Goal: Navigation & Orientation: Find specific page/section

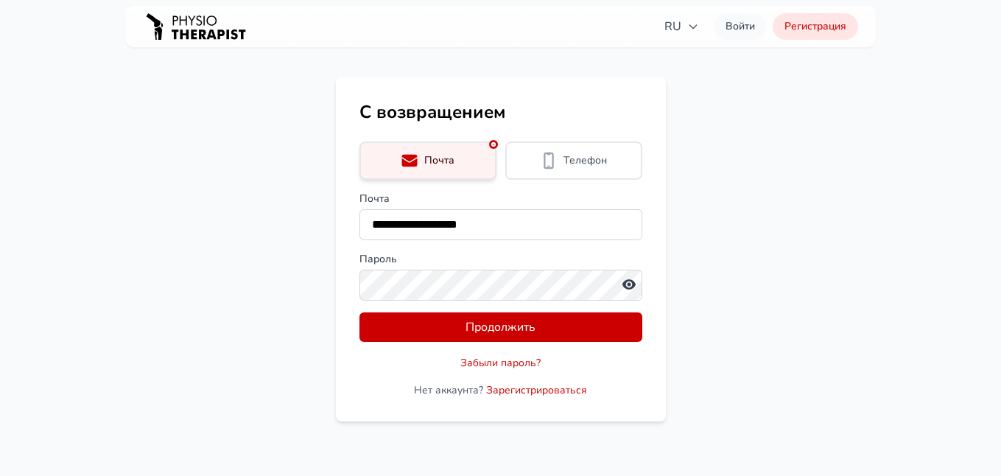
click at [516, 290] on div "Пароль" at bounding box center [500, 276] width 283 height 49
drag, startPoint x: 621, startPoint y: 290, endPoint x: 745, endPoint y: 307, distance: 125.6
click at [745, 307] on main "**********" at bounding box center [500, 249] width 1001 height 345
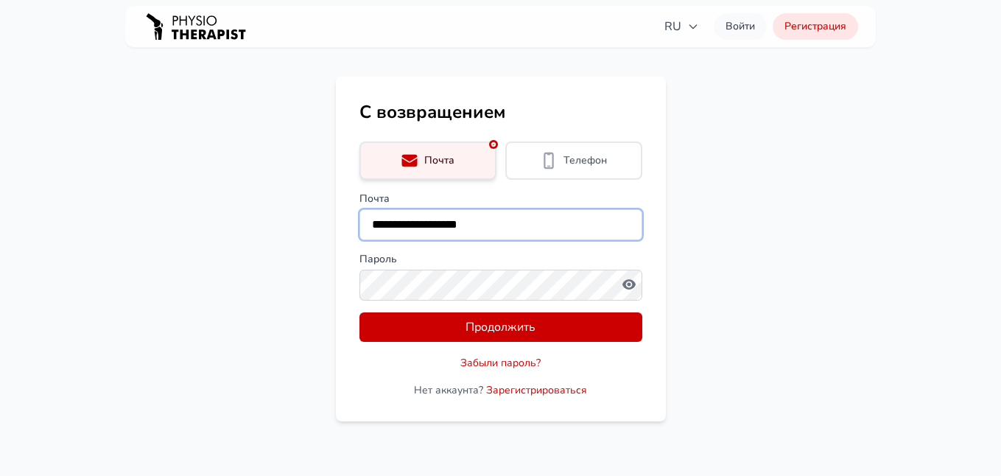
drag, startPoint x: 497, startPoint y: 230, endPoint x: 329, endPoint y: 231, distance: 167.9
click at [329, 231] on main "**********" at bounding box center [500, 249] width 1001 height 345
type input "**********"
click at [430, 268] on div "Пароль" at bounding box center [500, 276] width 283 height 49
click at [359, 312] on button "Продолжить" at bounding box center [500, 326] width 283 height 29
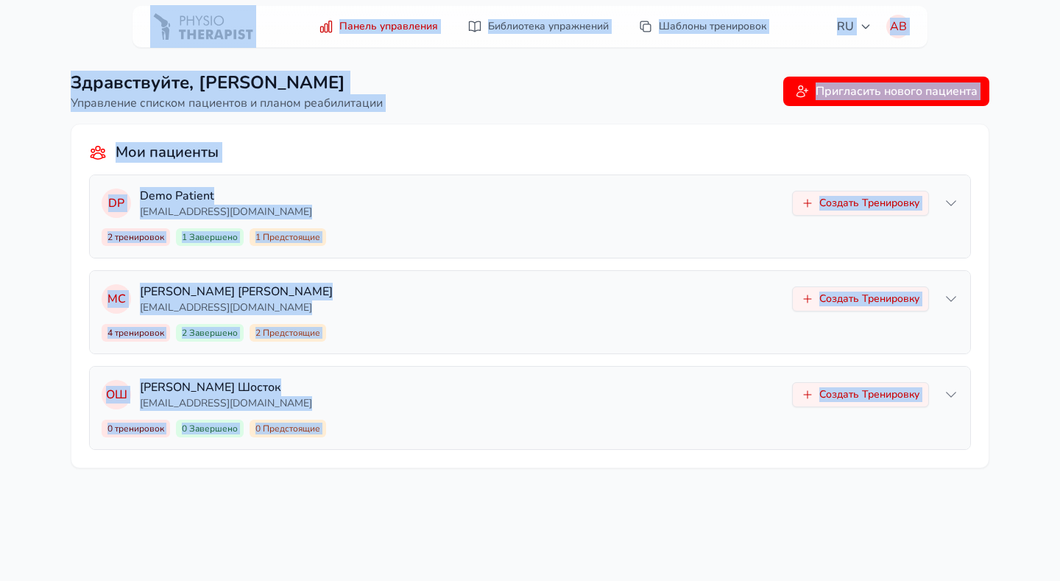
click at [105, 475] on div "Здравствуйте, [PERSON_NAME] Управление списком пациентов и планом реабилитации …" at bounding box center [530, 290] width 1060 height 581
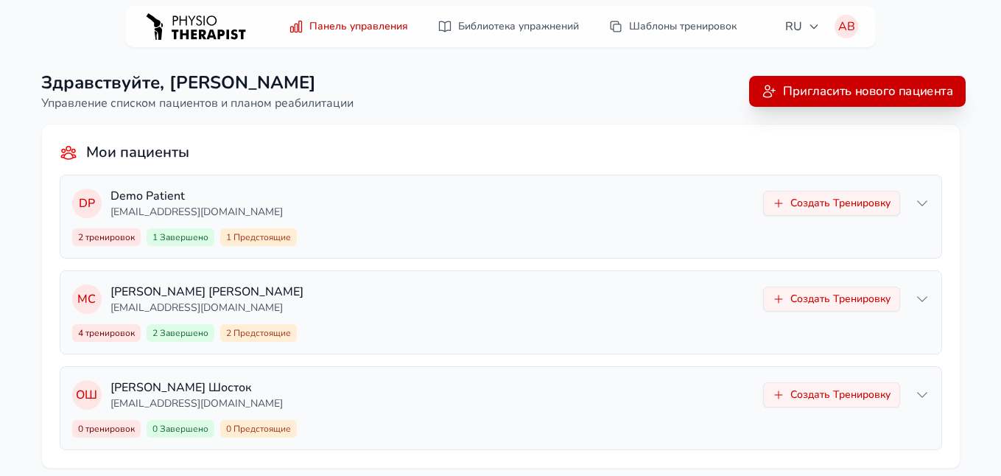
click at [825, 86] on button "Пригласить нового пациента" at bounding box center [857, 91] width 216 height 31
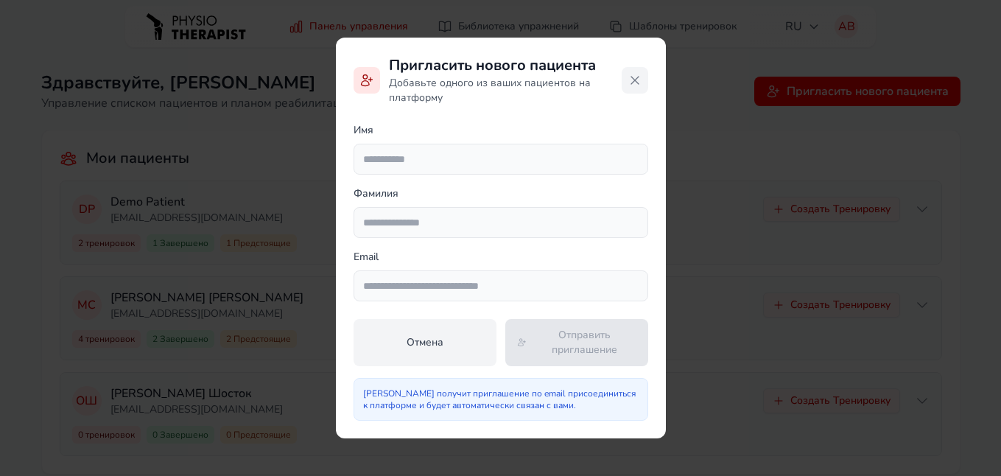
click at [633, 82] on icon at bounding box center [634, 80] width 15 height 15
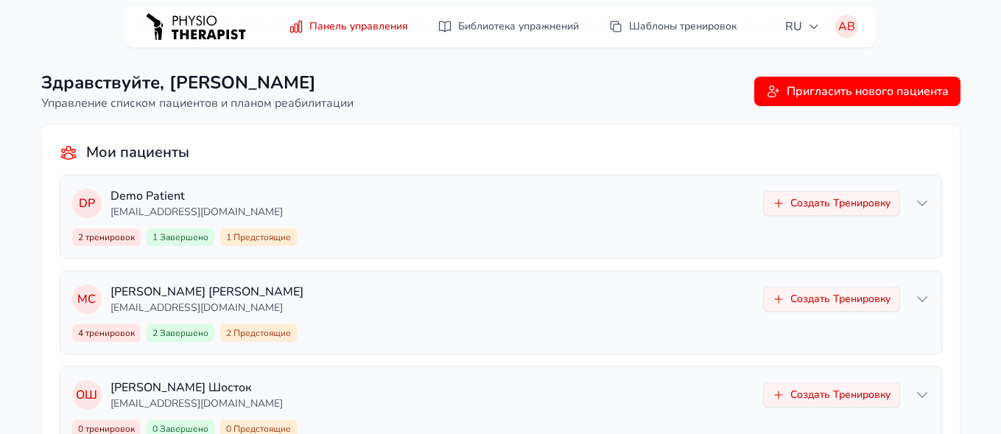
click at [102, 4] on div "Здравствуйте, Артем Васюта Управление списком пациентов и планом реабилитации П…" at bounding box center [500, 246] width 1001 height 492
click at [66, 35] on header "Панель управления Библиотека упражнений Шаблоны тренировок RU АВ АВ" at bounding box center [500, 27] width 1001 height 42
click at [930, 32] on header "Панель управления Библиотека упражнений Шаблоны тренировок RU АВ АВ" at bounding box center [500, 27] width 1001 height 42
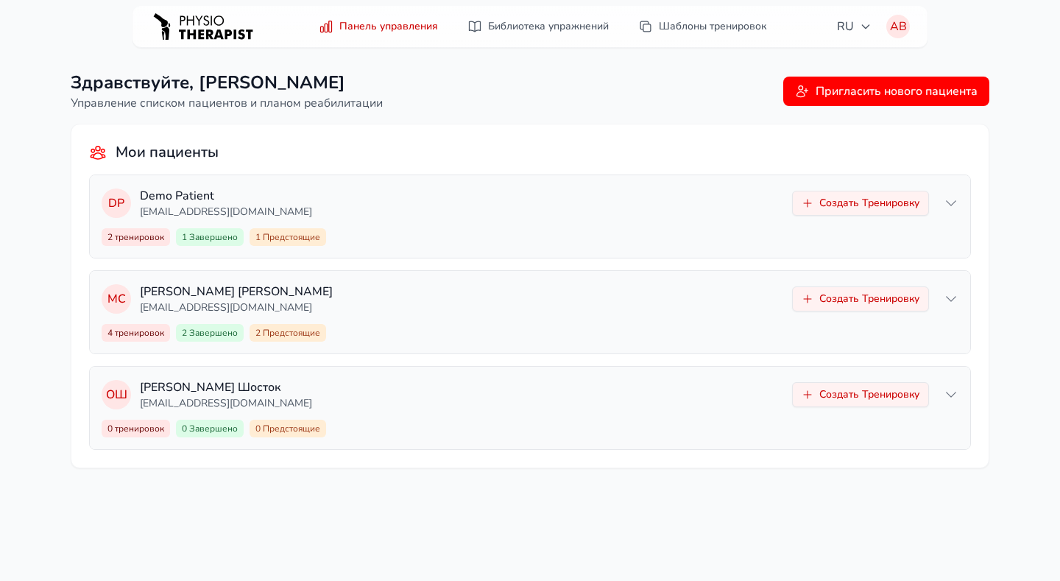
click at [887, 475] on div "Здравствуйте, Артем Васюта Управление списком пациентов и планом реабилитации П…" at bounding box center [530, 290] width 1060 height 581
click at [953, 35] on header "Панель управления Библиотека упражнений Шаблоны тренировок RU АВ АВ" at bounding box center [530, 27] width 1060 height 42
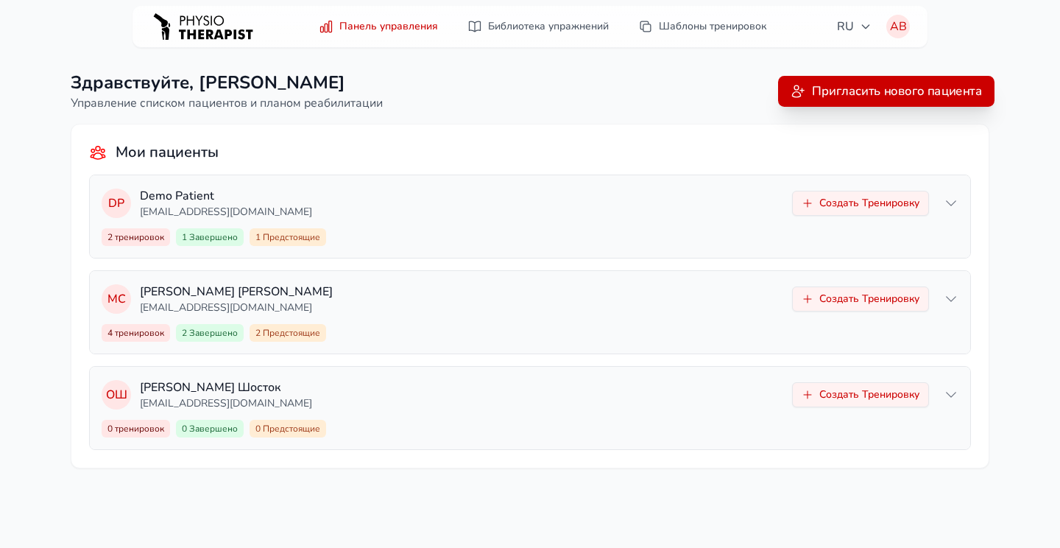
click at [851, 96] on button "Пригласить нового пациента" at bounding box center [886, 91] width 216 height 31
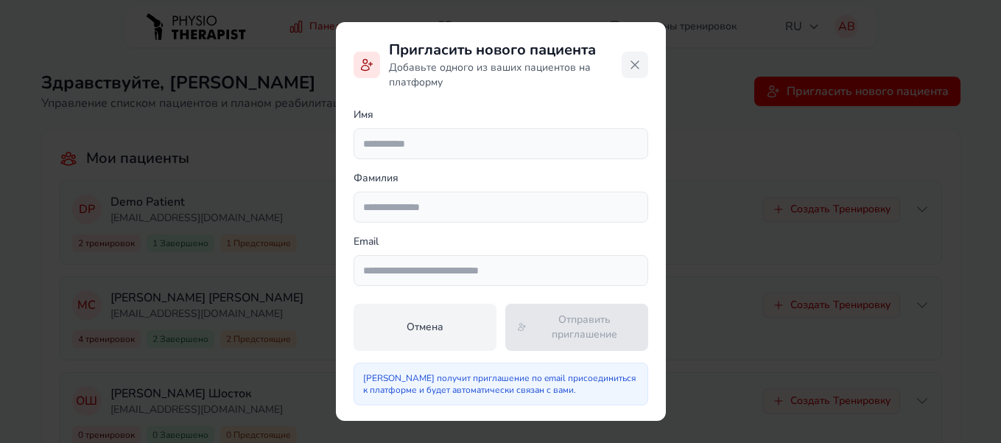
click at [638, 63] on icon at bounding box center [634, 64] width 15 height 15
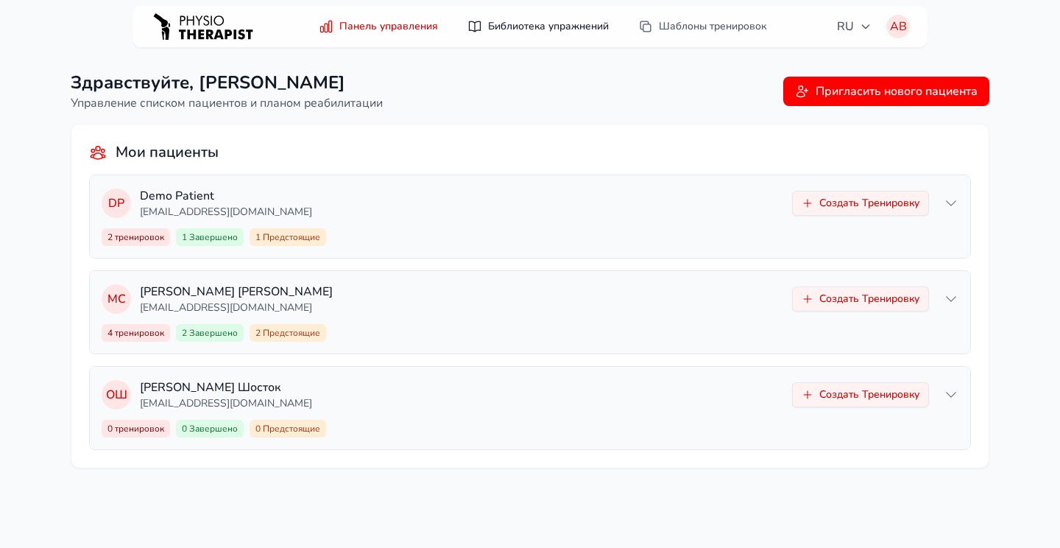
click at [493, 27] on link "Библиотека упражнений" at bounding box center [538, 26] width 159 height 27
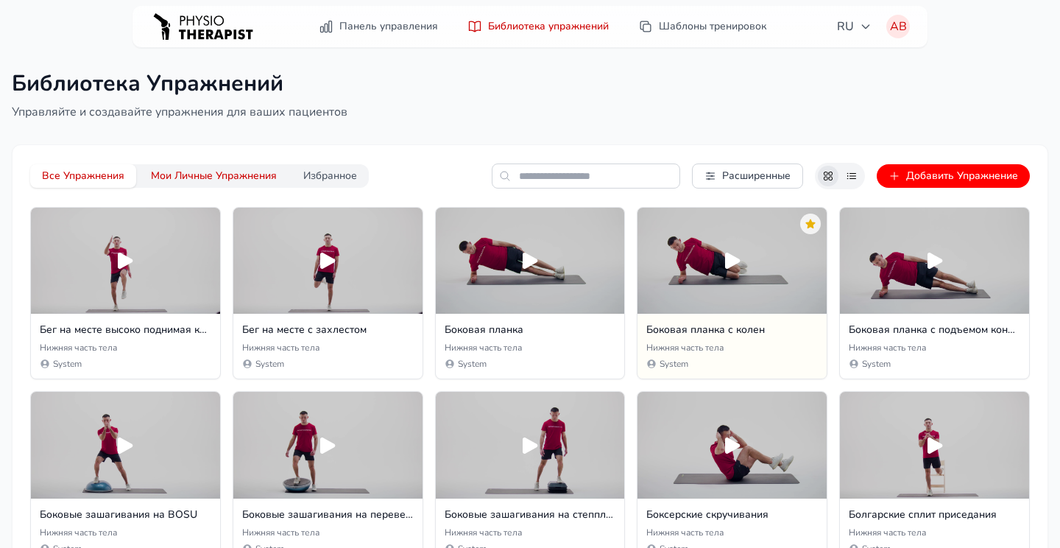
click at [237, 180] on button "Мои Личные Упражнения" at bounding box center [213, 176] width 149 height 24
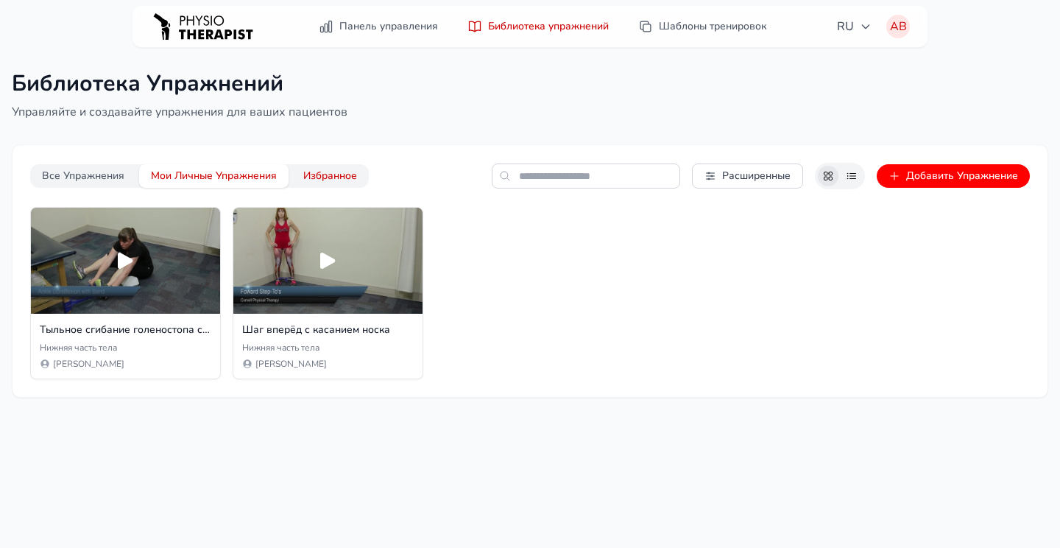
click at [328, 169] on button "Избранное" at bounding box center [330, 176] width 77 height 24
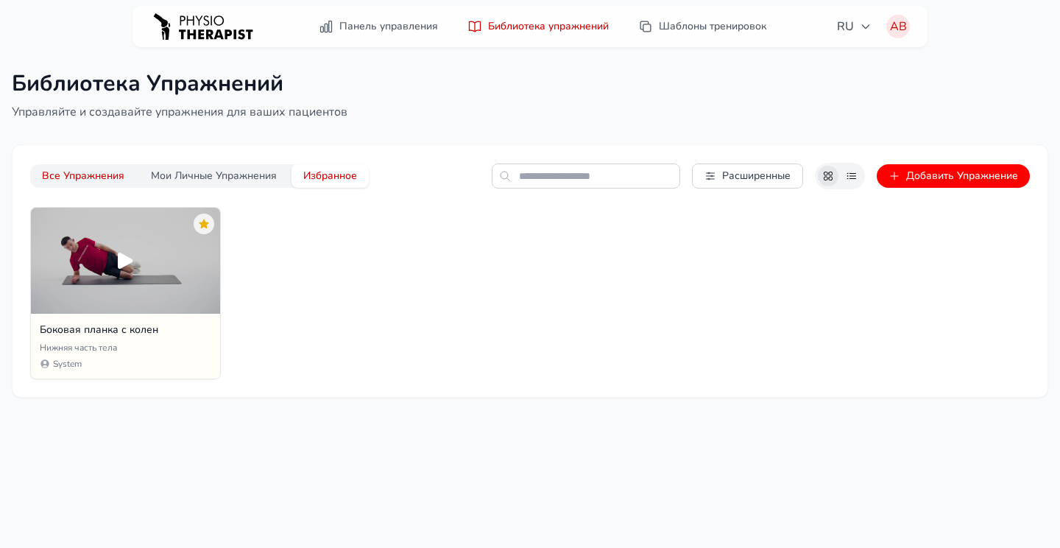
click at [66, 173] on button "Все Упражнения" at bounding box center [83, 176] width 106 height 24
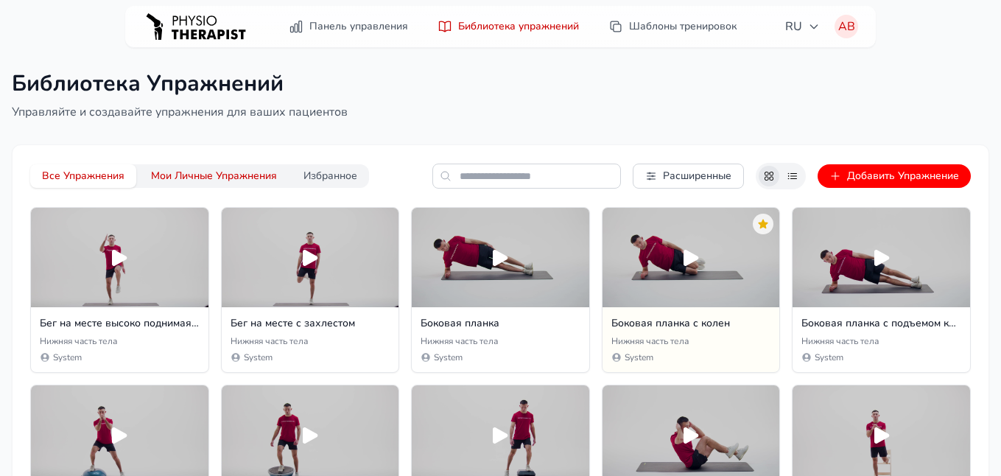
click at [166, 175] on button "Мои Личные Упражнения" at bounding box center [213, 176] width 149 height 24
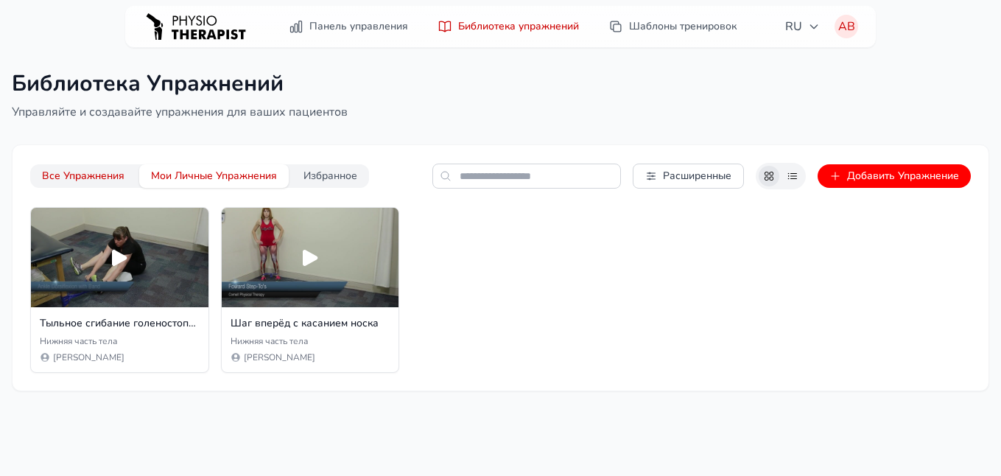
click at [96, 175] on button "Все Упражнения" at bounding box center [83, 176] width 106 height 24
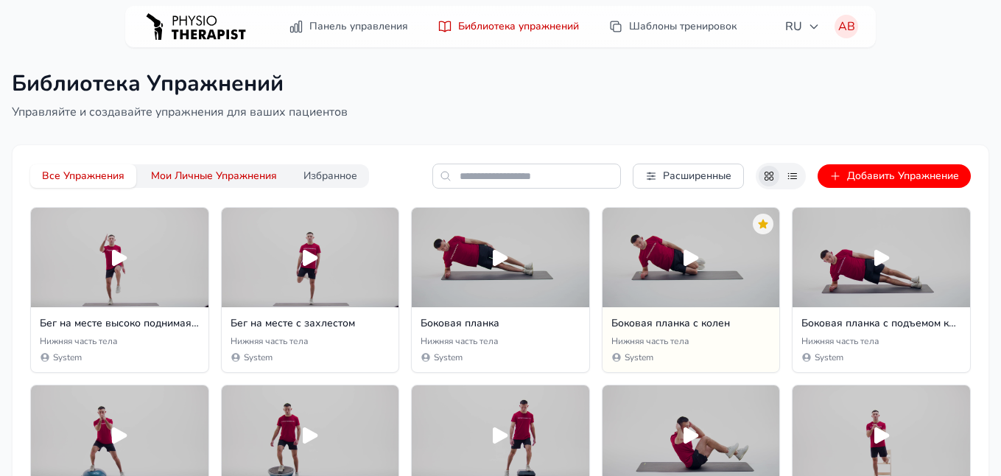
click at [198, 176] on button "Мои Личные Упражнения" at bounding box center [213, 176] width 149 height 24
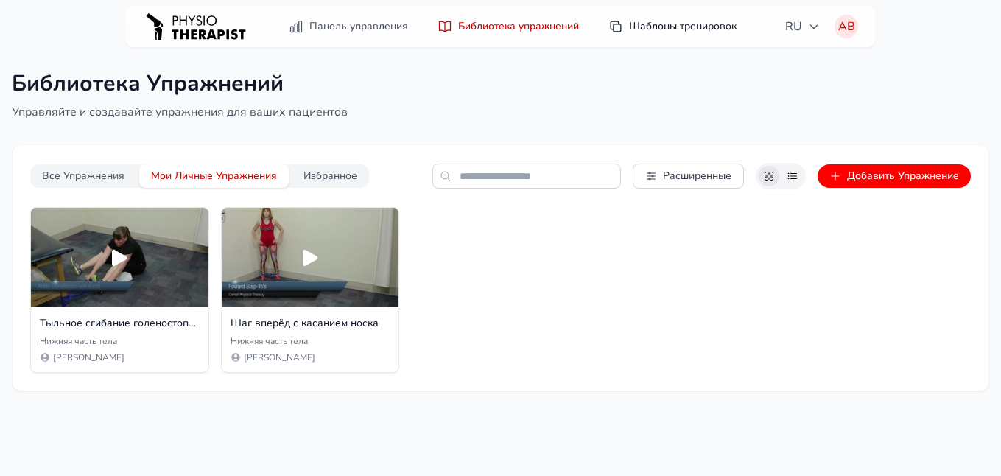
click at [672, 25] on link "Шаблоны тренировок" at bounding box center [672, 26] width 146 height 27
